Goal: Navigation & Orientation: Find specific page/section

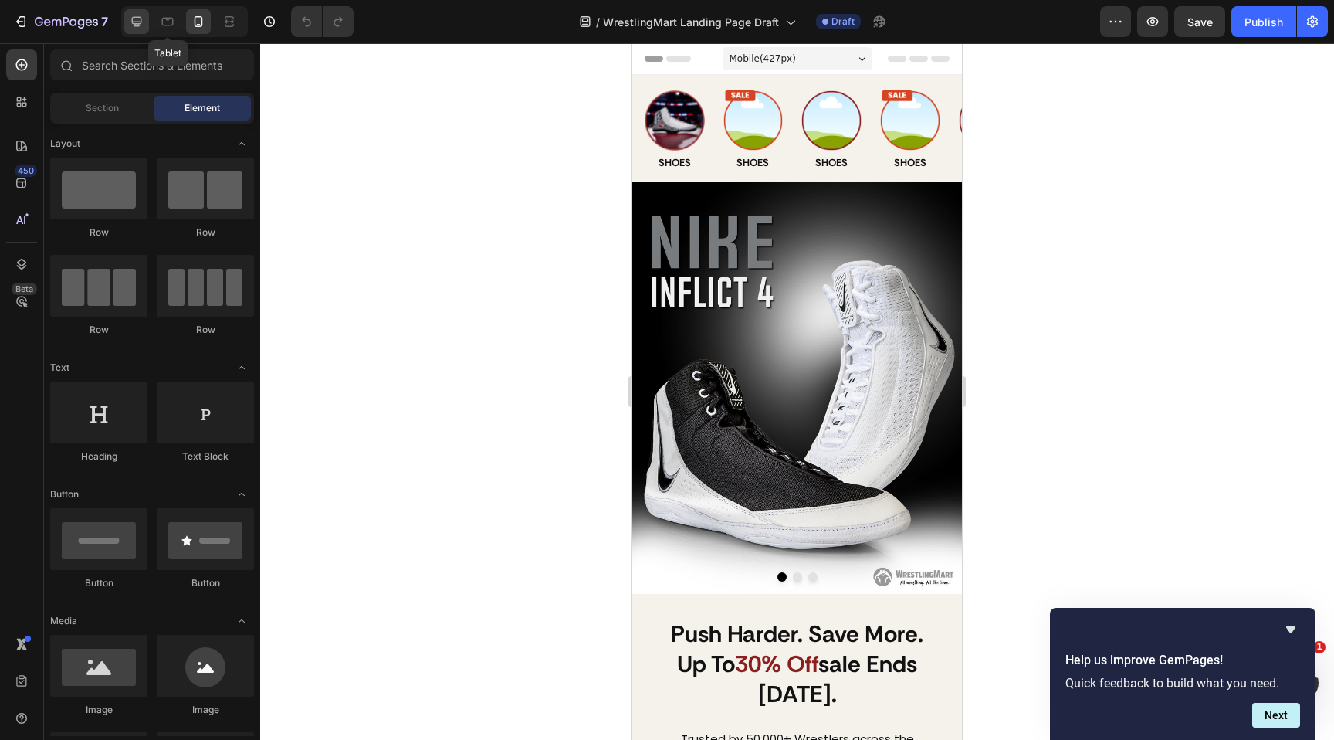
click at [140, 17] on icon at bounding box center [137, 22] width 10 height 10
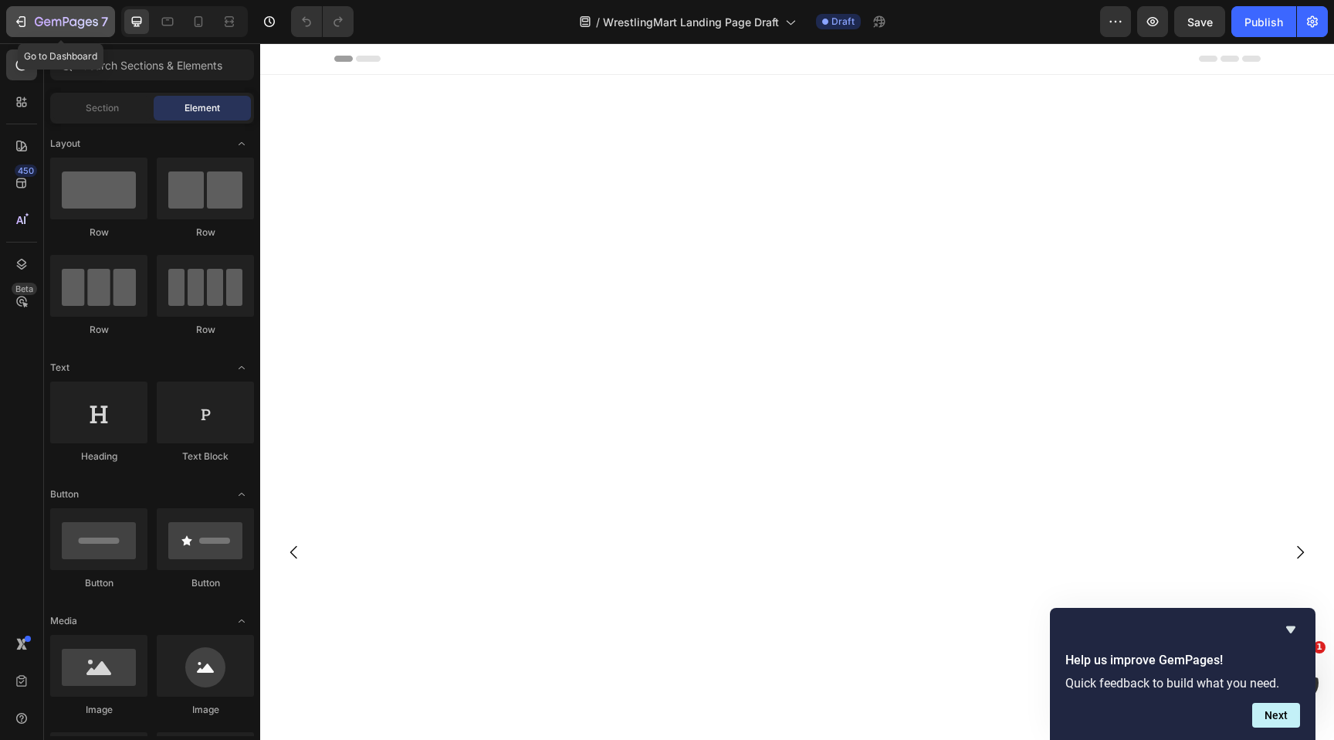
click at [21, 27] on icon "button" at bounding box center [20, 21] width 15 height 15
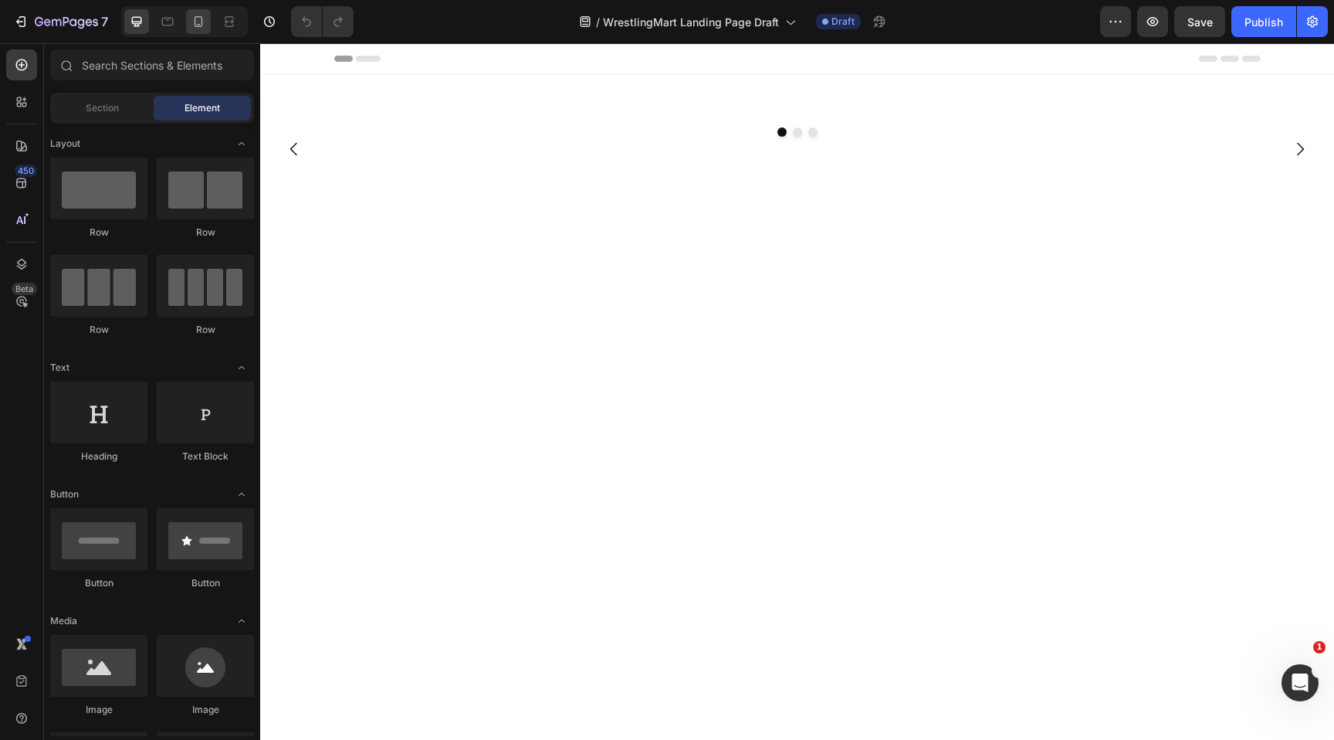
click at [191, 29] on icon at bounding box center [198, 21] width 15 height 15
